Goal: Book appointment/travel/reservation

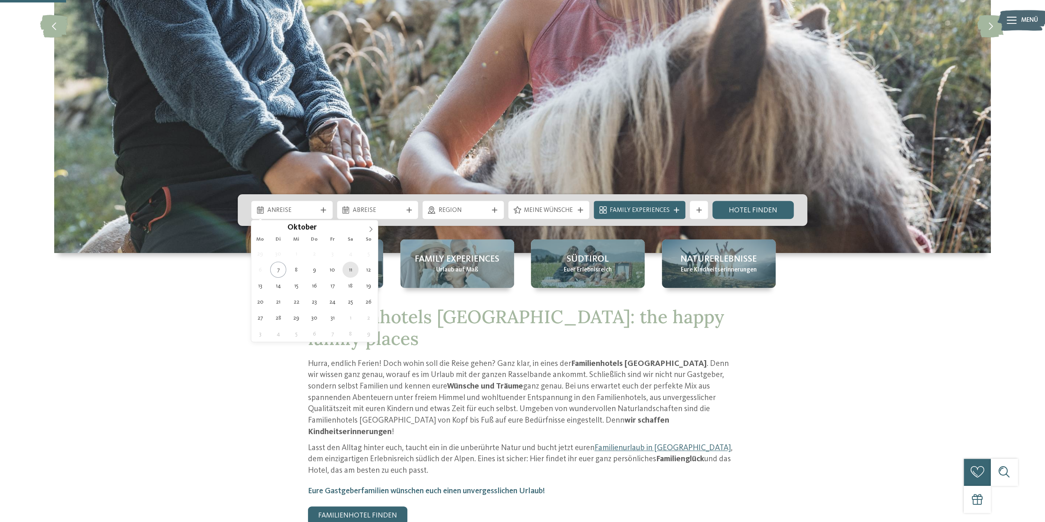
type div "11.10.2025"
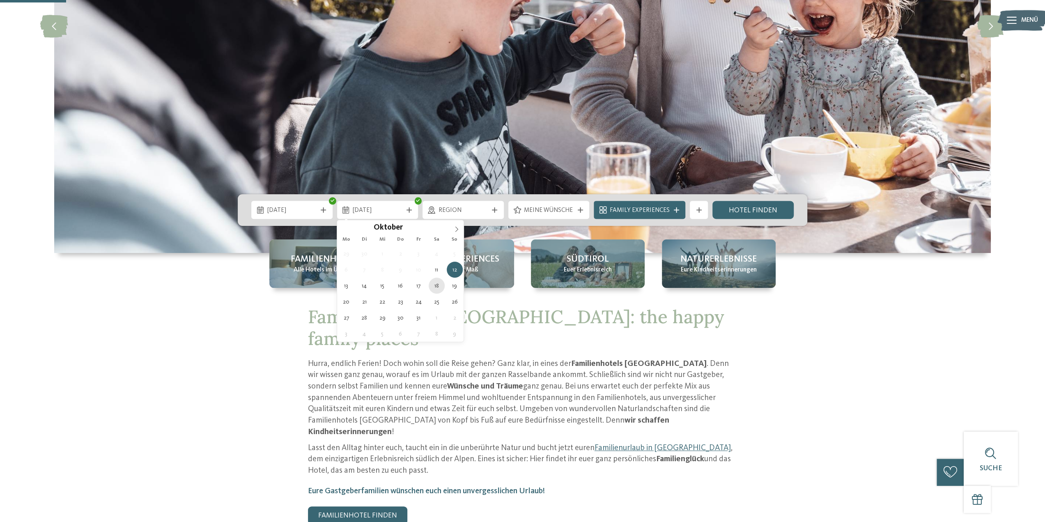
type div "18.10.2025"
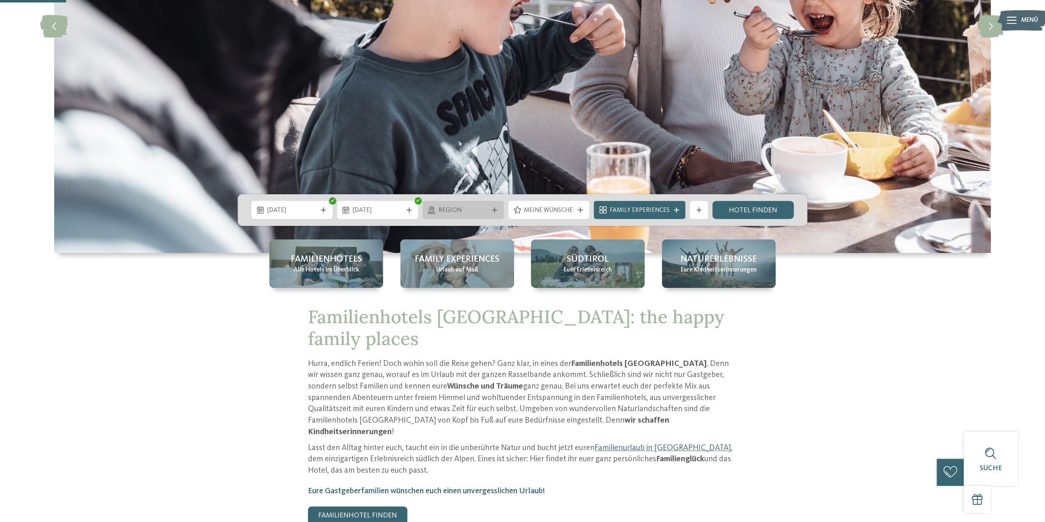
click at [475, 211] on span "Region" at bounding box center [464, 210] width 50 height 9
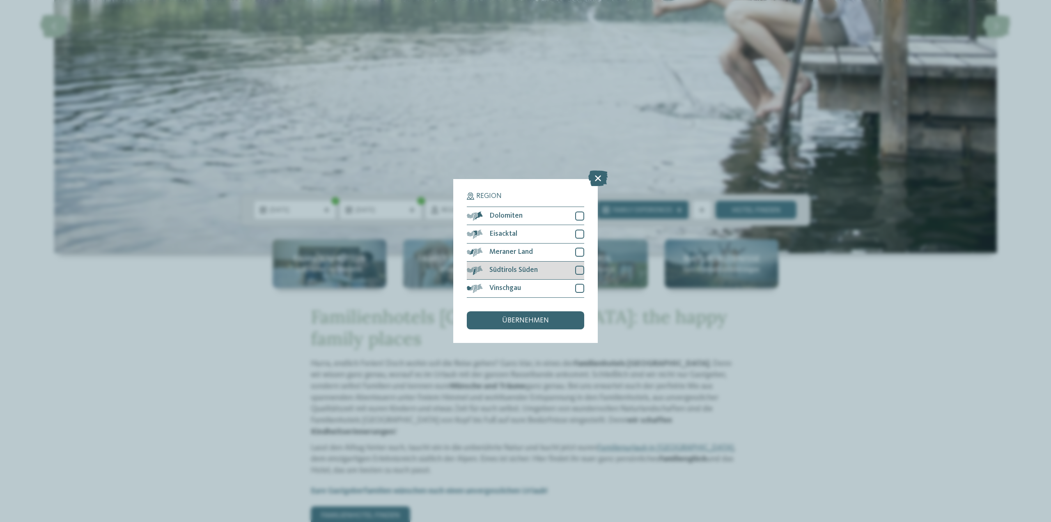
click at [581, 267] on div at bounding box center [579, 270] width 9 height 9
click at [580, 253] on div at bounding box center [579, 252] width 9 height 9
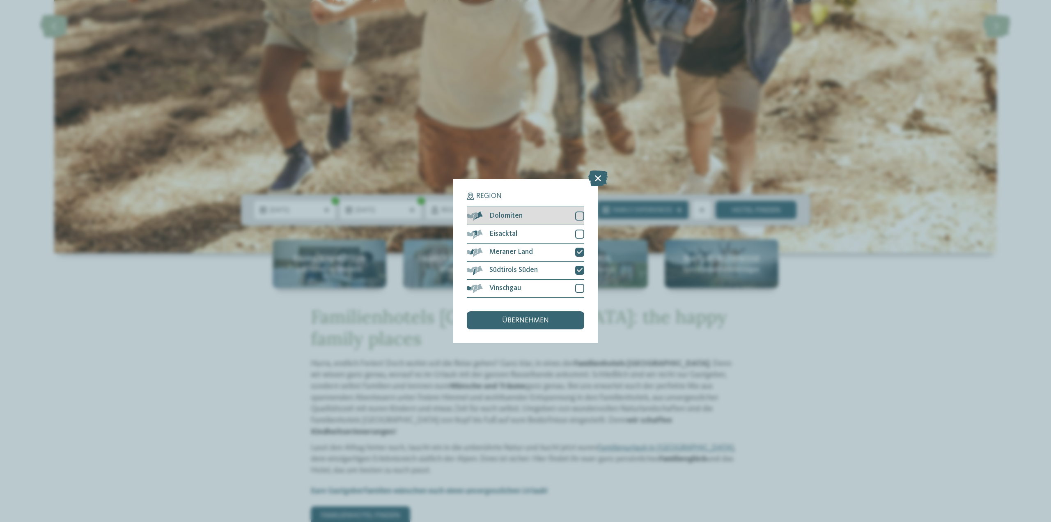
click at [579, 212] on div at bounding box center [579, 215] width 9 height 9
click at [525, 320] on span "übernehmen" at bounding box center [525, 320] width 47 height 7
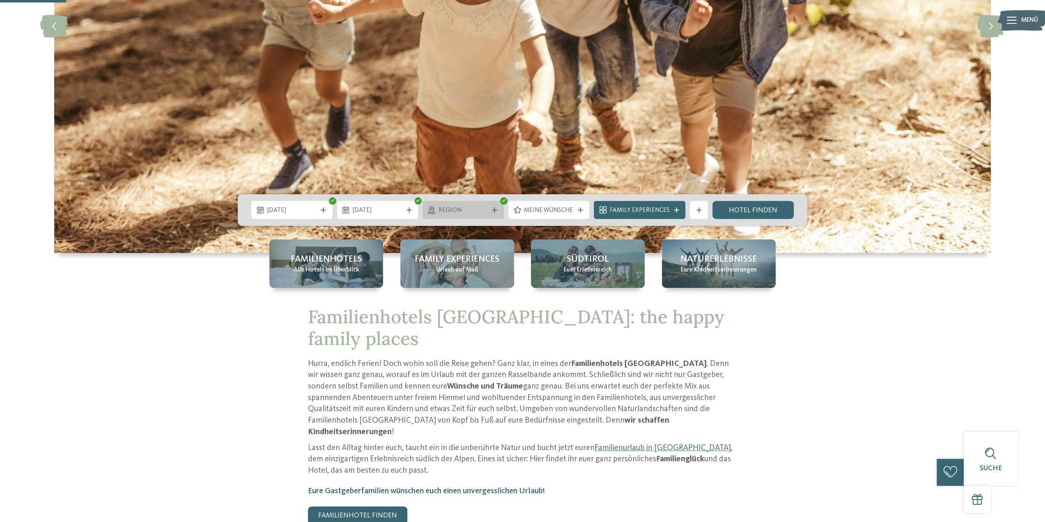
click at [457, 216] on div "Region" at bounding box center [463, 210] width 81 height 18
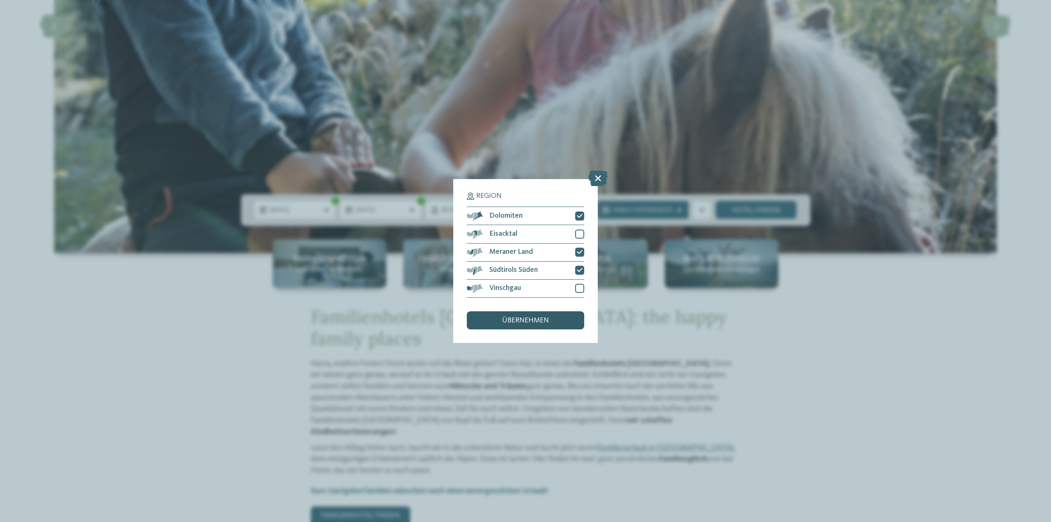
click at [528, 318] on span "übernehmen" at bounding box center [525, 320] width 47 height 7
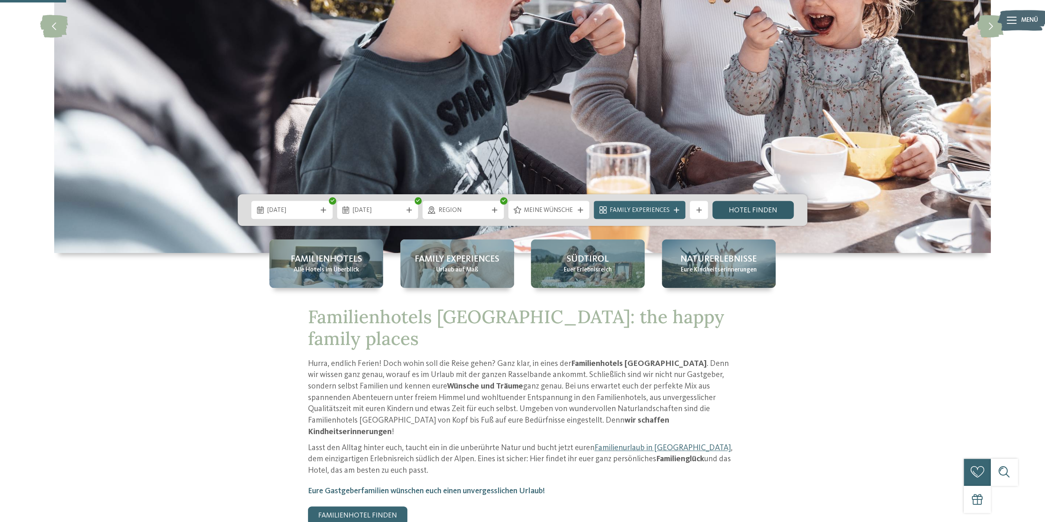
click at [735, 211] on link "Hotel finden" at bounding box center [752, 210] width 81 height 18
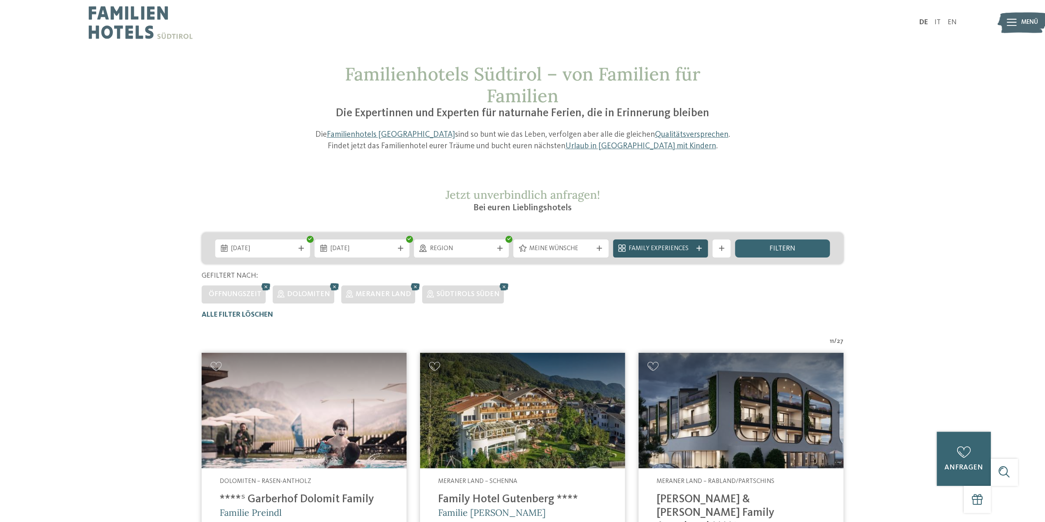
click at [666, 250] on span "Family Experiences" at bounding box center [660, 248] width 63 height 9
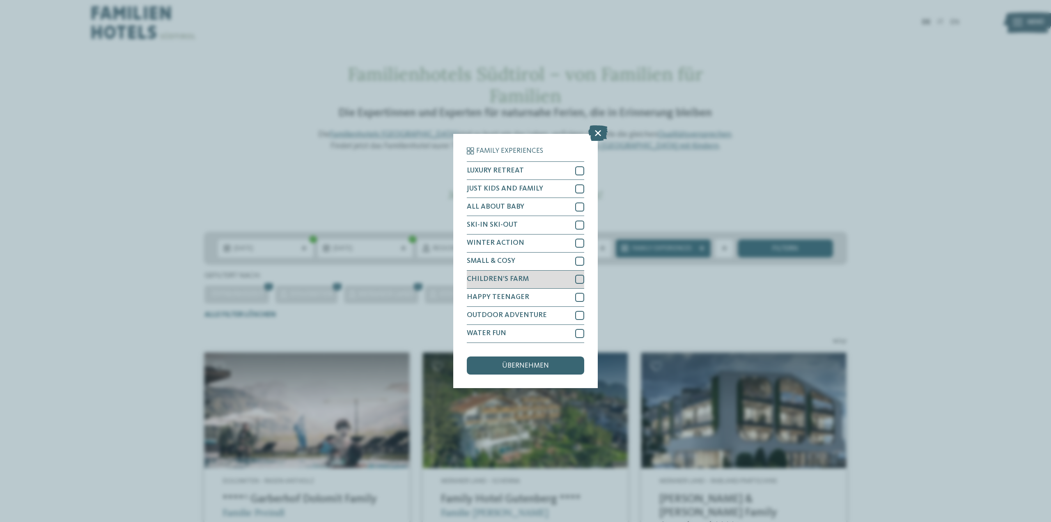
click at [581, 279] on div at bounding box center [579, 279] width 9 height 9
click at [582, 297] on div at bounding box center [579, 297] width 9 height 9
click at [530, 359] on div "übernehmen" at bounding box center [525, 365] width 117 height 18
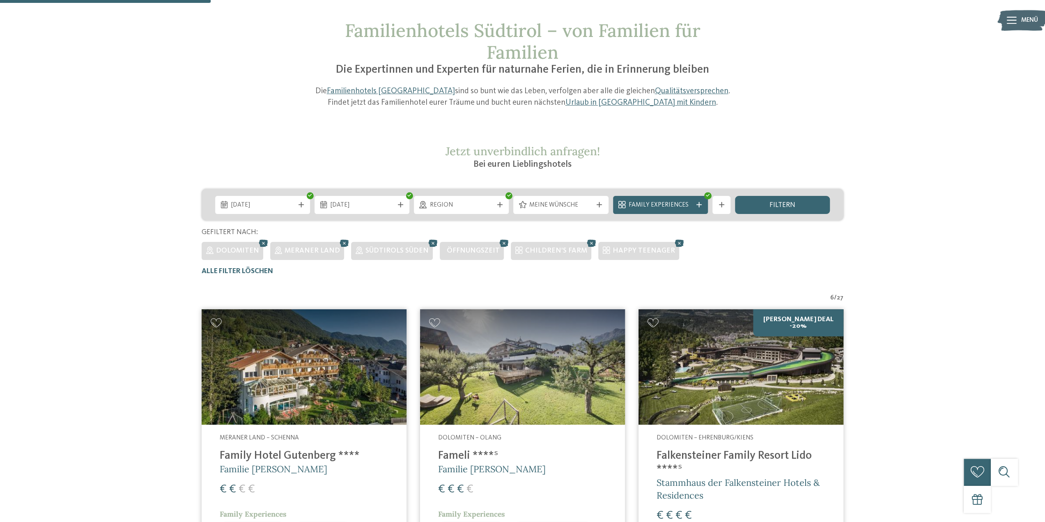
scroll to position [41, 0]
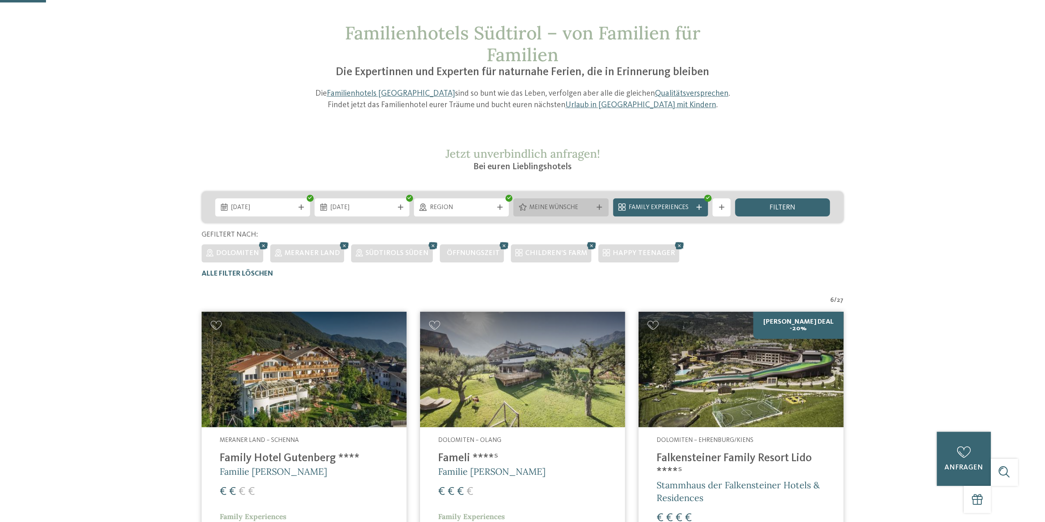
click at [530, 207] on span "Meine Wünsche" at bounding box center [560, 207] width 63 height 9
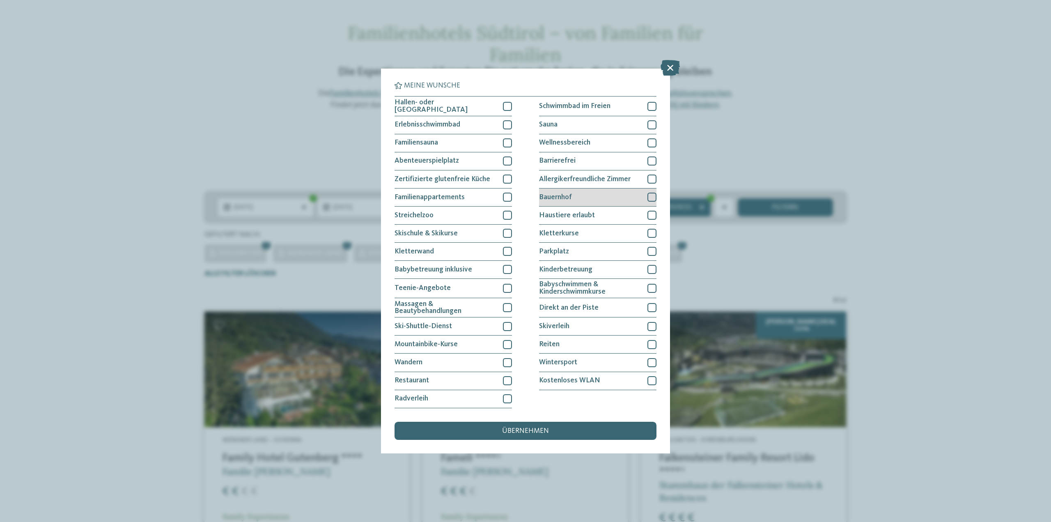
click at [646, 197] on div "Bauernhof" at bounding box center [597, 197] width 117 height 18
click at [525, 427] on span "übernehmen" at bounding box center [525, 430] width 47 height 7
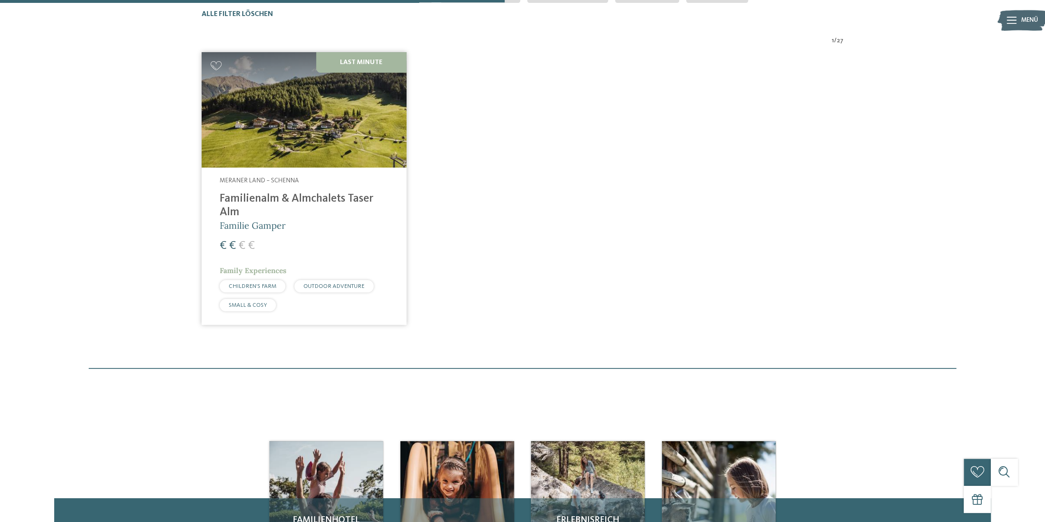
scroll to position [218, 0]
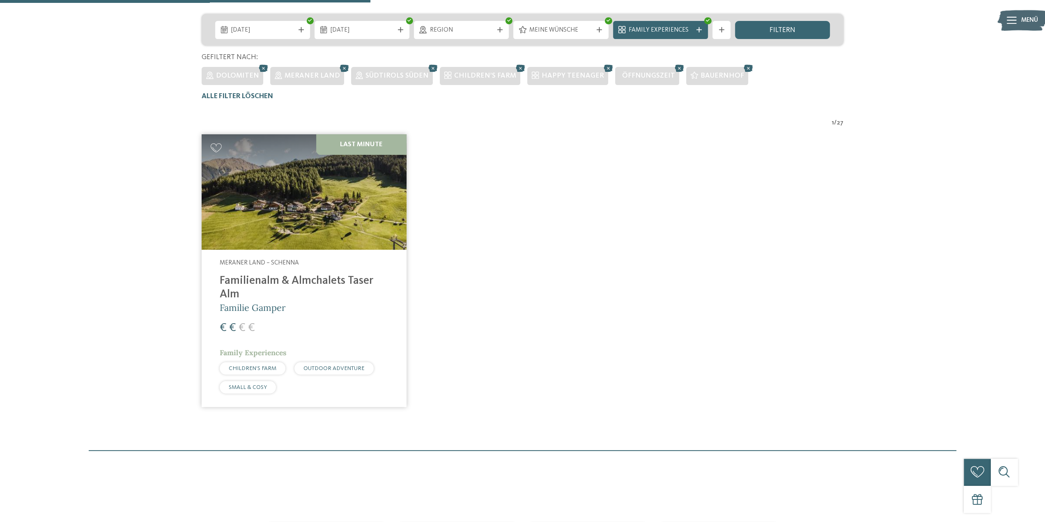
click at [265, 284] on h4 "Familienalm & Almchalets Taser Alm" at bounding box center [304, 287] width 169 height 27
